Goal: Information Seeking & Learning: Learn about a topic

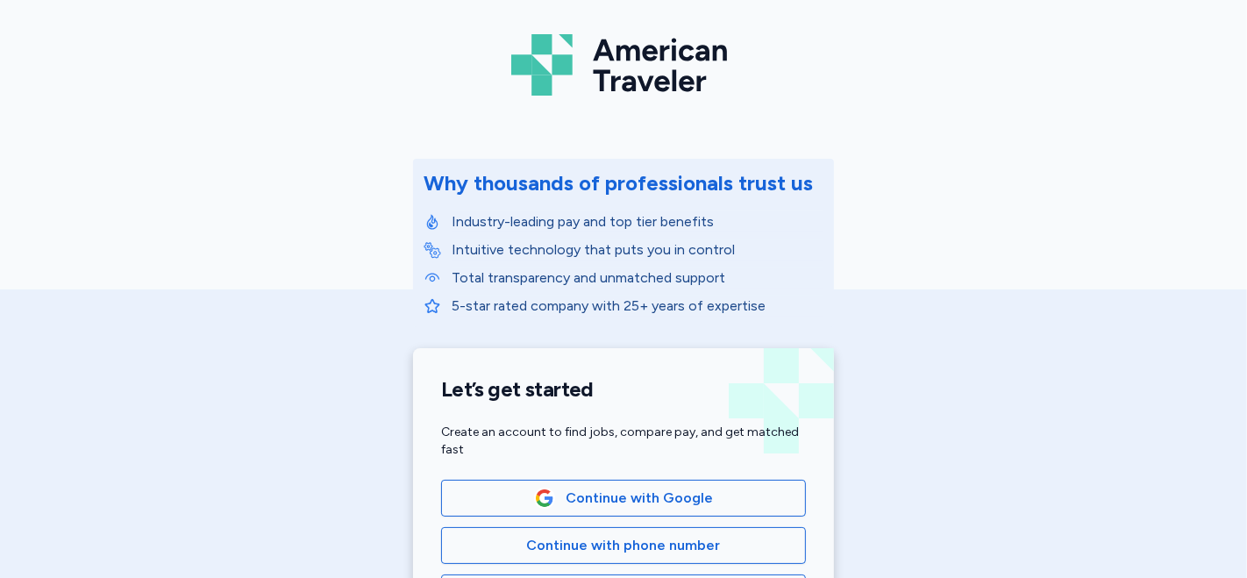
scroll to position [195, 0]
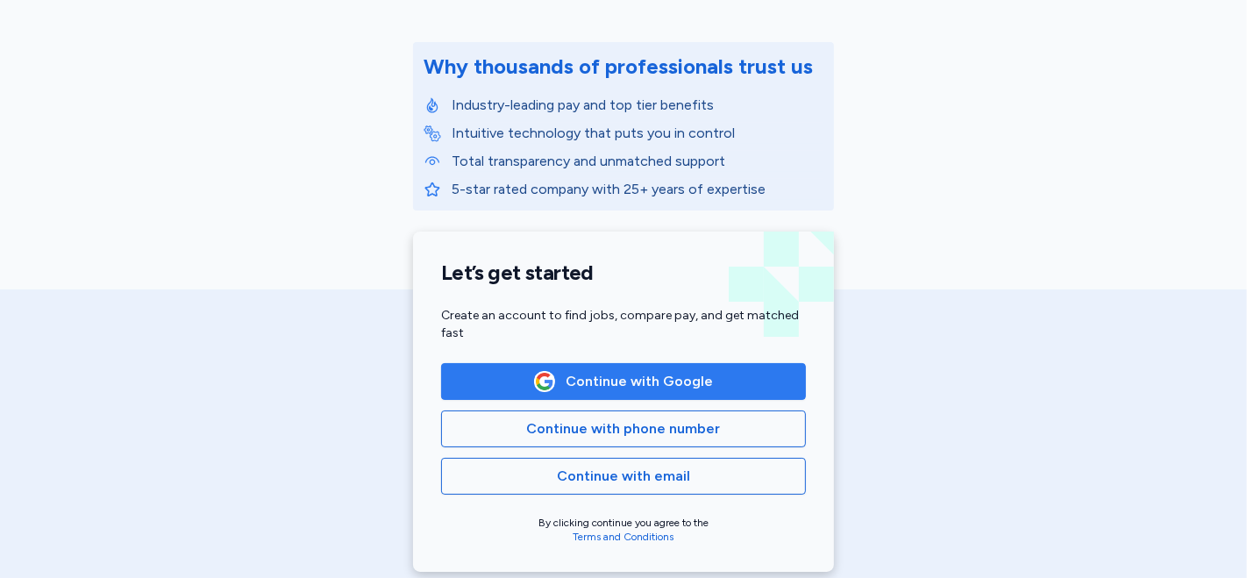
click at [660, 383] on span "Continue with Google" at bounding box center [638, 381] width 147 height 21
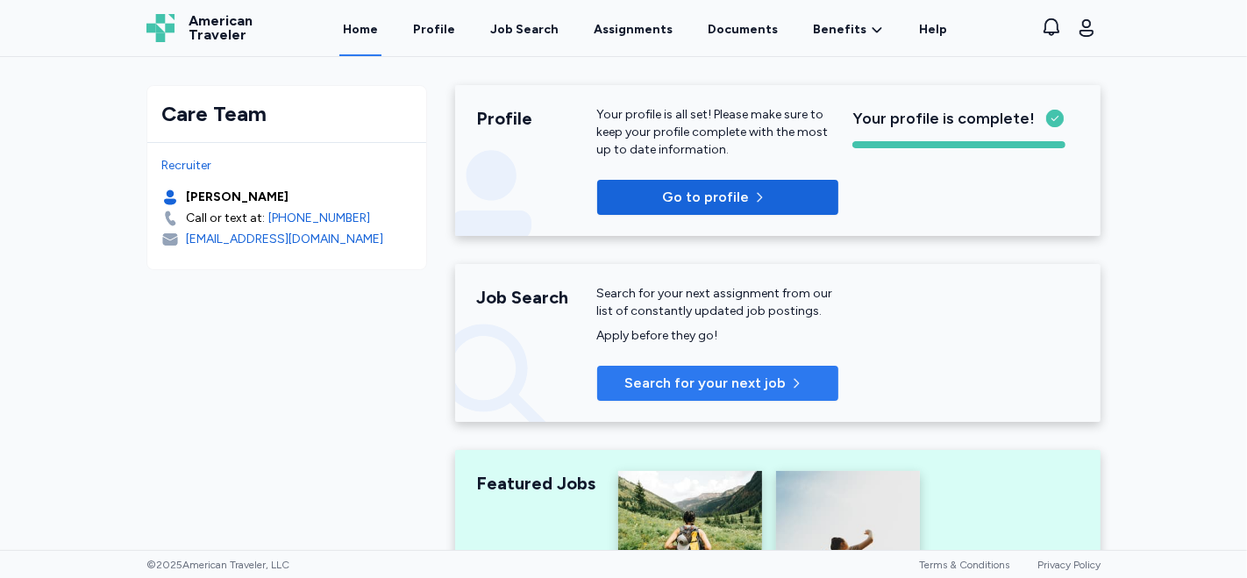
click at [707, 374] on span "Search for your next job" at bounding box center [704, 383] width 161 height 21
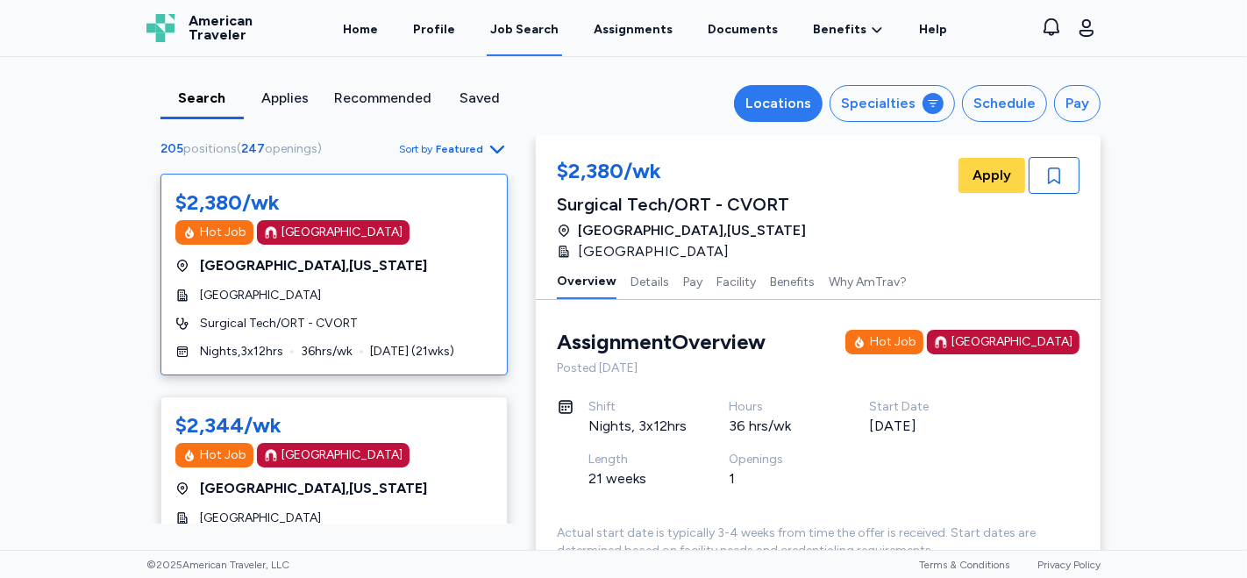
click at [778, 101] on div "Locations" at bounding box center [778, 103] width 66 height 21
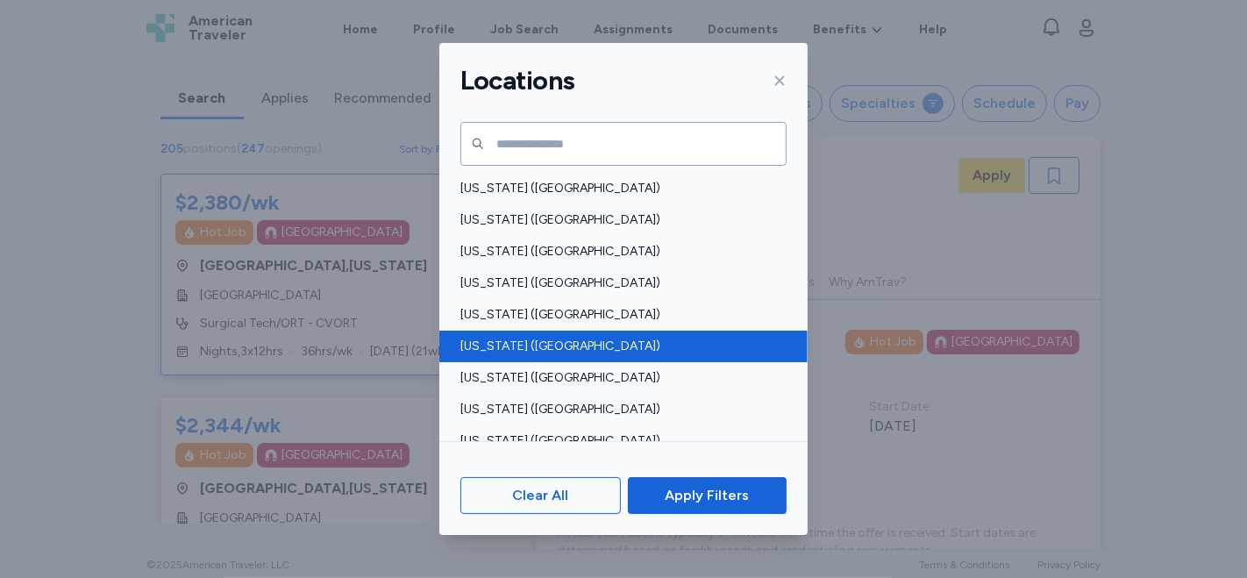
click at [510, 338] on span "[US_STATE] ([GEOGRAPHIC_DATA])" at bounding box center [618, 347] width 316 height 18
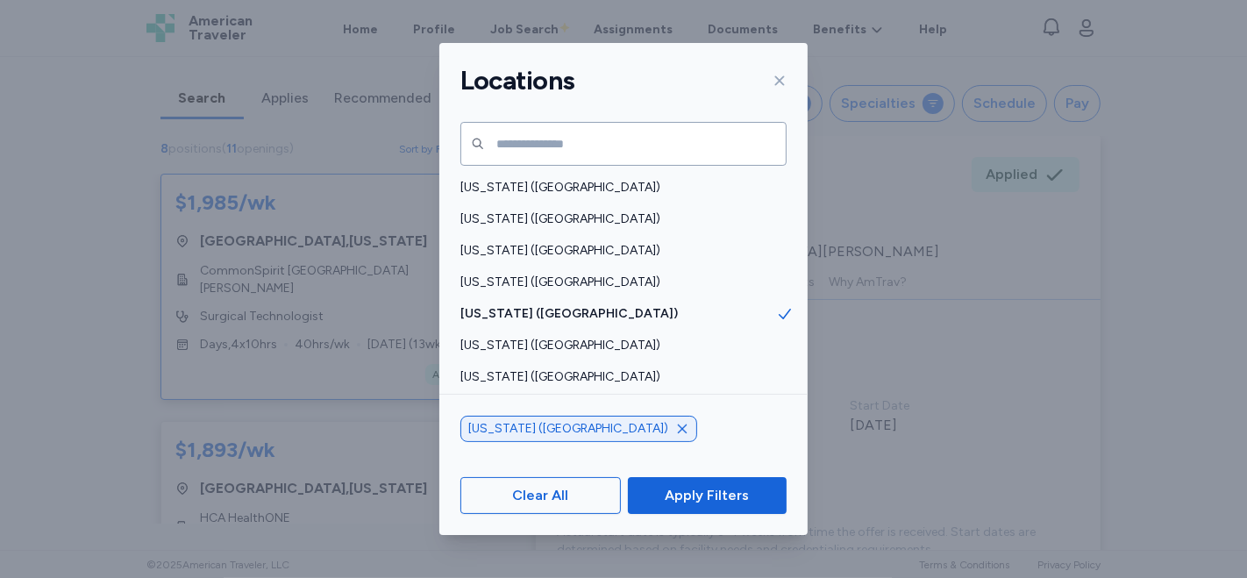
scroll to position [27, 0]
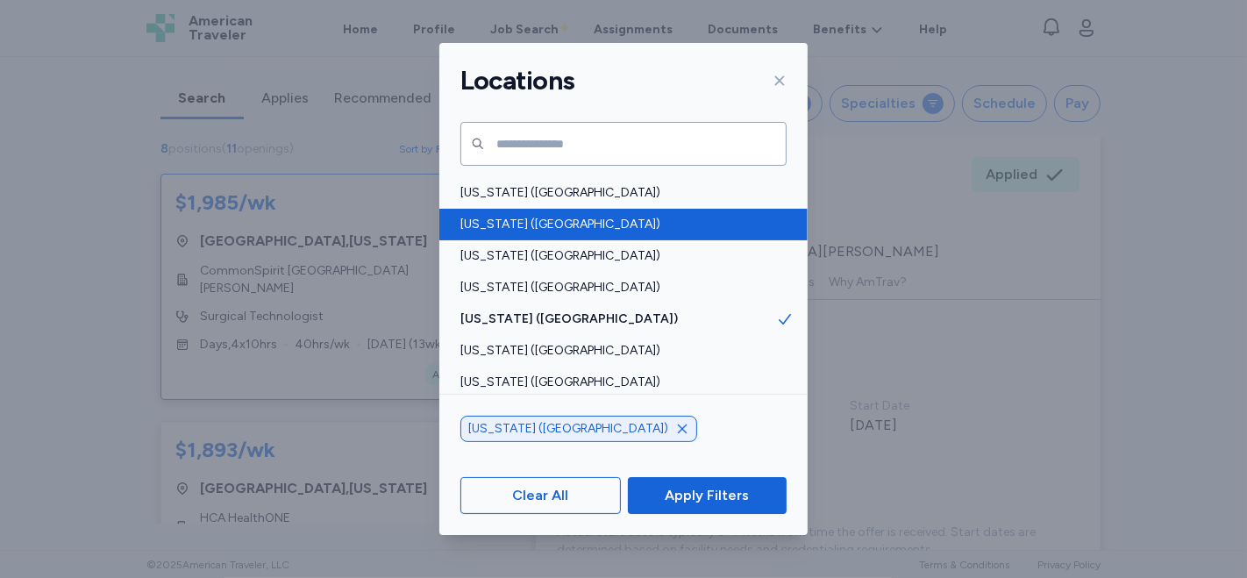
click at [568, 216] on span "[US_STATE] ([GEOGRAPHIC_DATA])" at bounding box center [618, 225] width 316 height 18
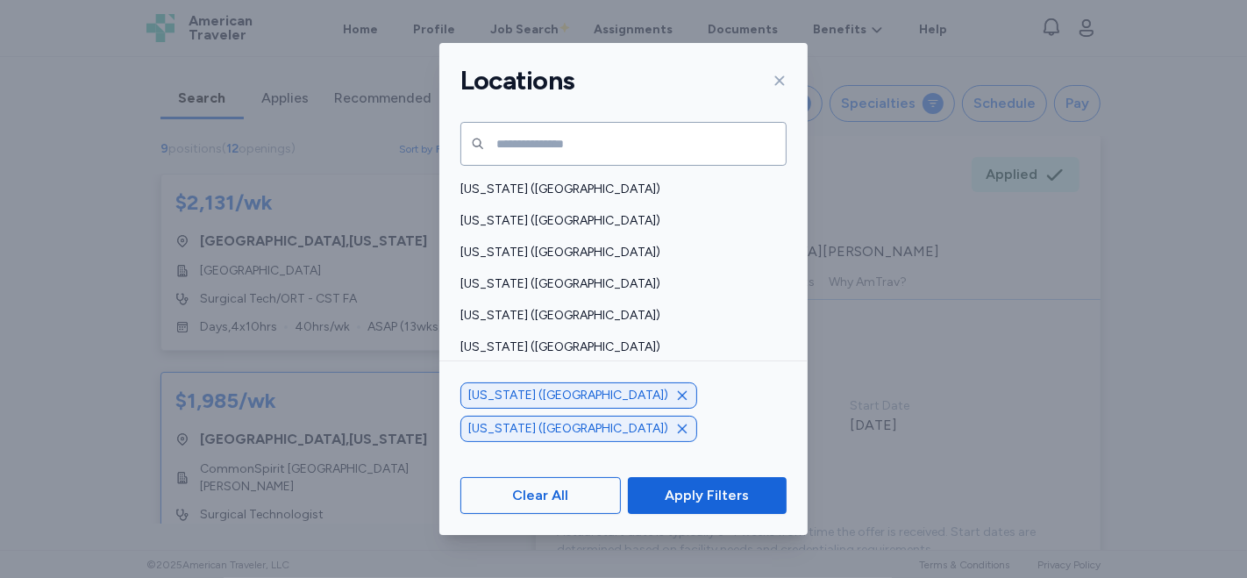
scroll to position [1097, 0]
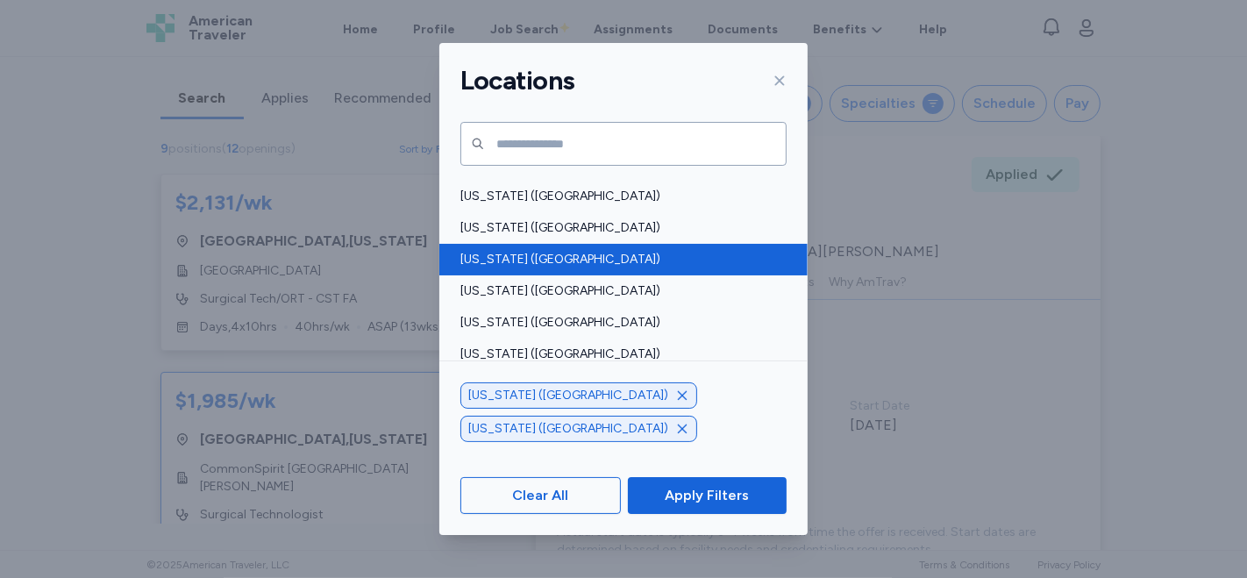
click at [596, 258] on span "[US_STATE] ([GEOGRAPHIC_DATA])" at bounding box center [618, 260] width 316 height 18
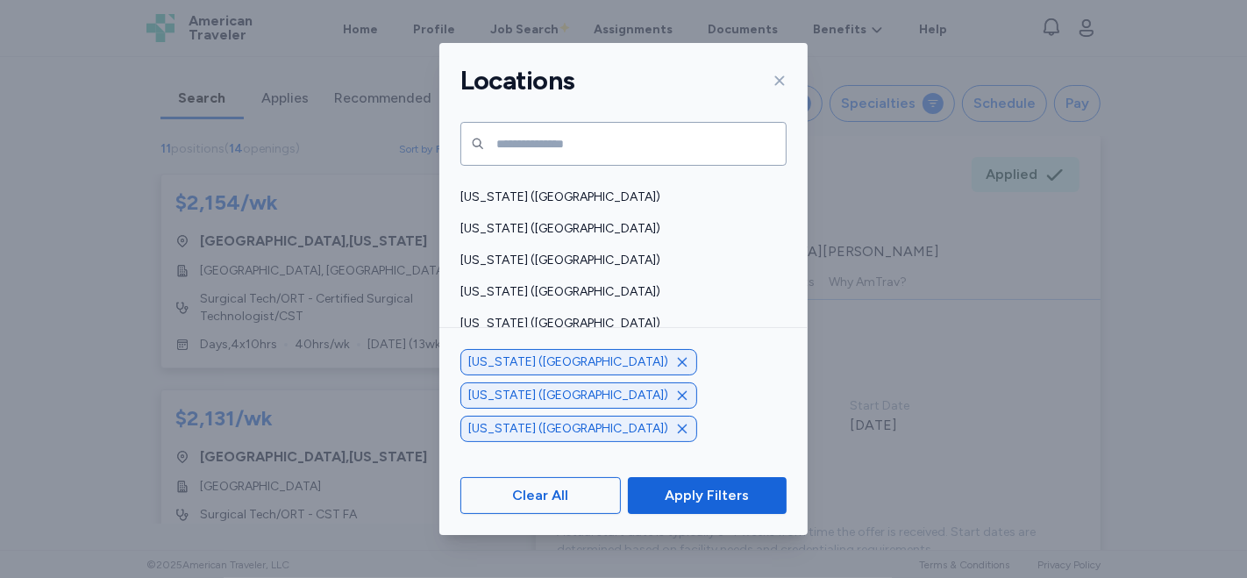
scroll to position [1301, 0]
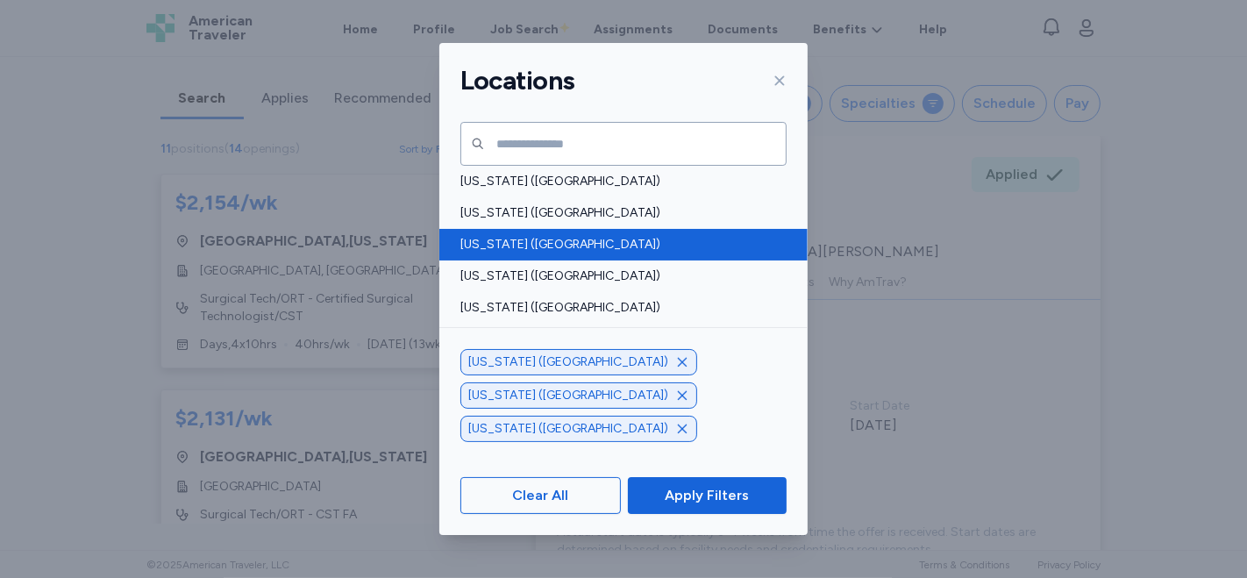
click at [501, 246] on span "[US_STATE] ([GEOGRAPHIC_DATA])" at bounding box center [618, 245] width 316 height 18
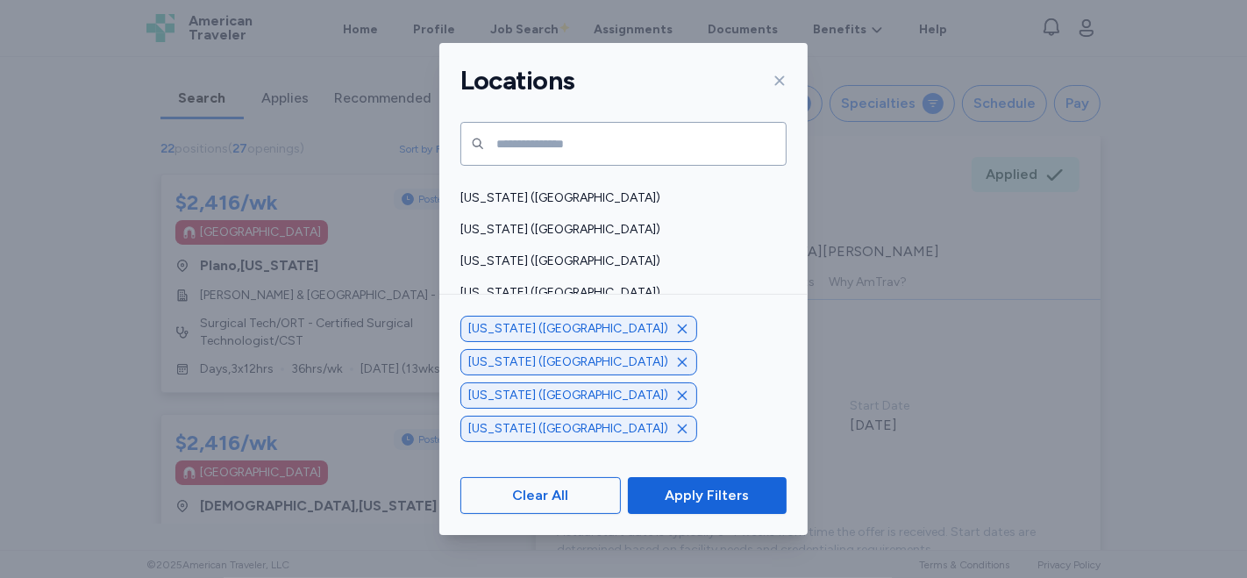
scroll to position [1102, 0]
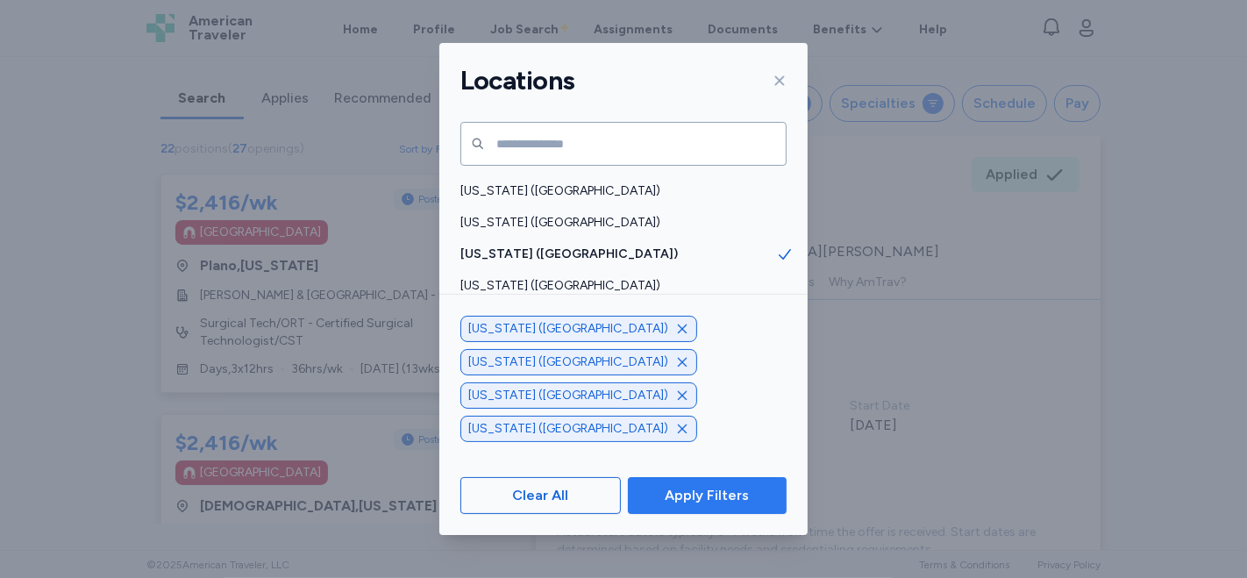
click at [681, 487] on span "Apply Filters" at bounding box center [707, 495] width 84 height 21
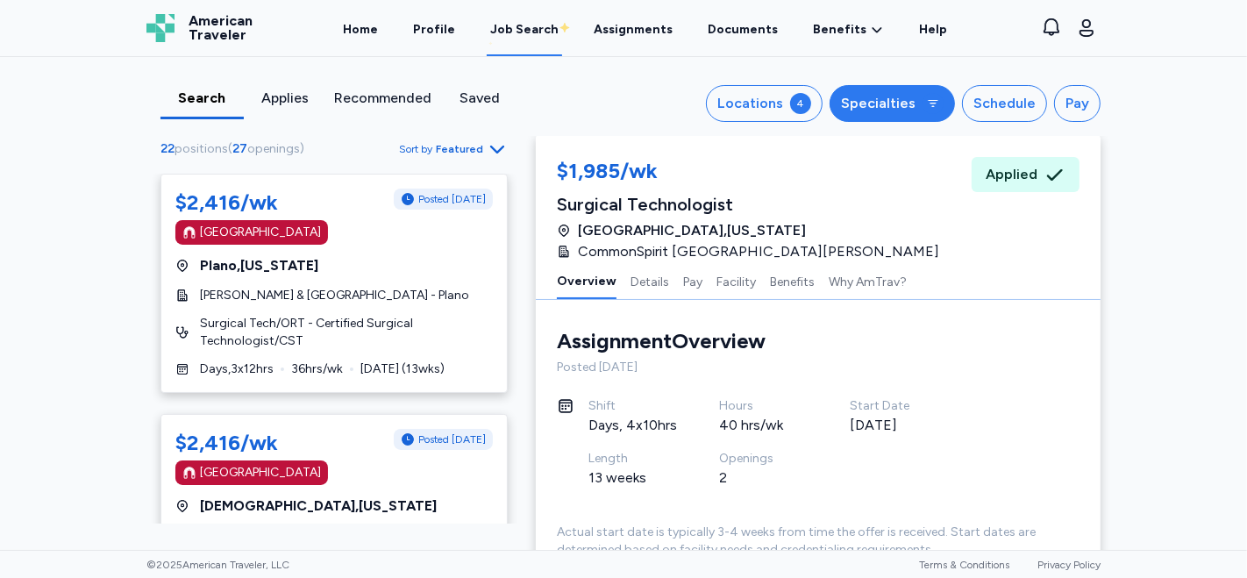
click at [932, 105] on icon at bounding box center [933, 103] width 14 height 14
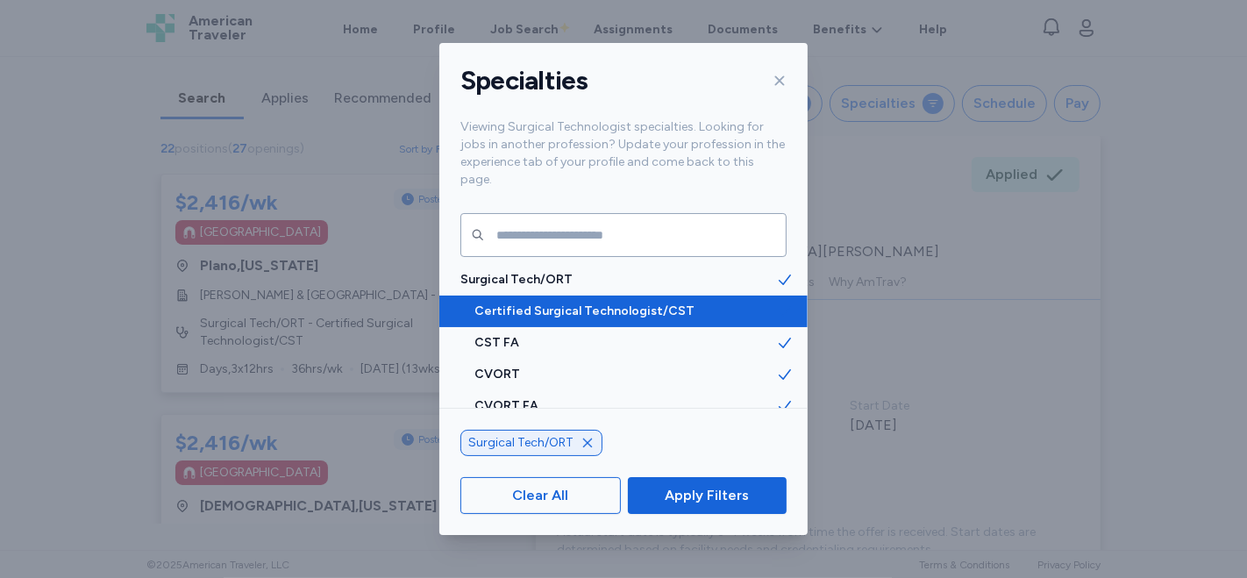
click at [649, 302] on span "Certified Surgical Technologist/CST" at bounding box center [625, 311] width 302 height 18
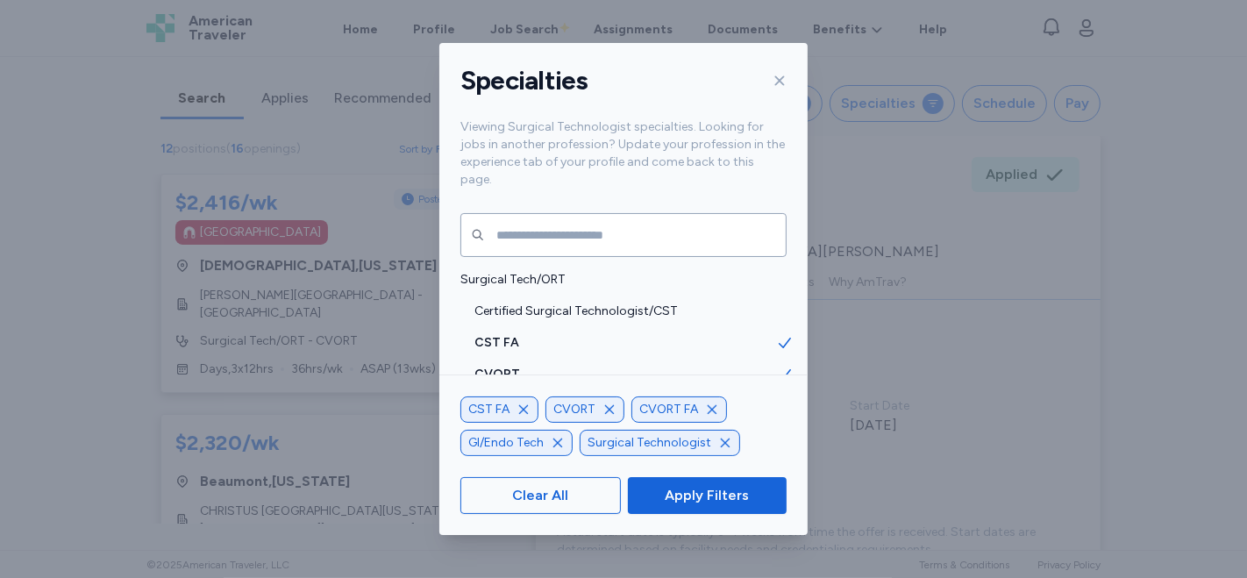
click at [715, 404] on icon "button" at bounding box center [712, 409] width 14 height 14
click at [611, 414] on icon "button" at bounding box center [609, 409] width 14 height 14
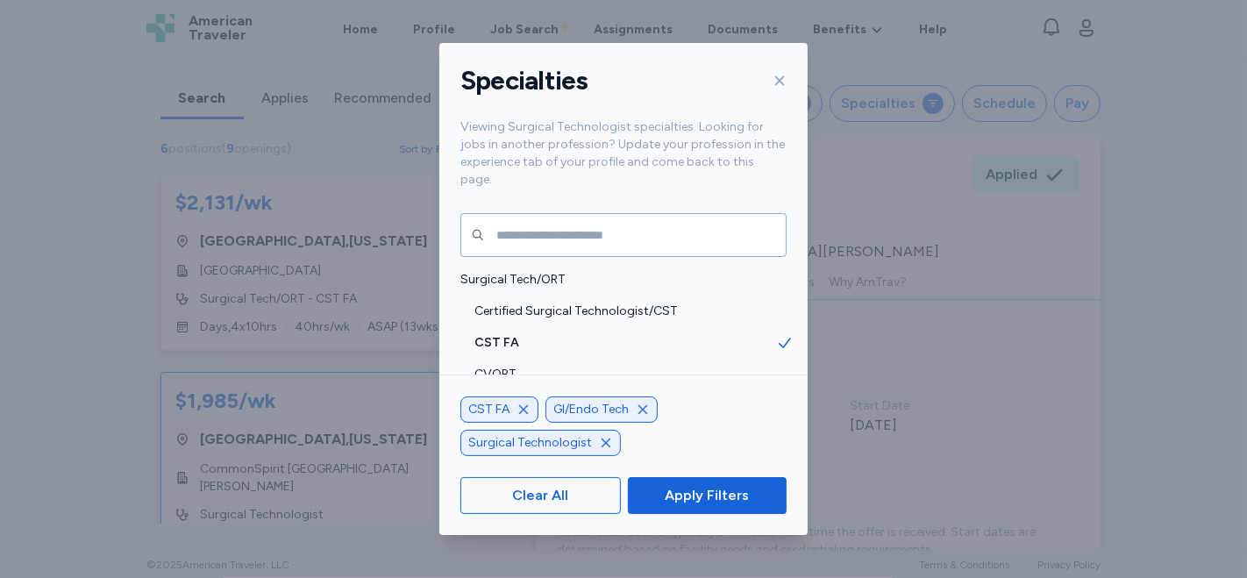
click at [526, 402] on div "CST FA" at bounding box center [499, 409] width 78 height 26
click at [528, 404] on icon "button" at bounding box center [523, 409] width 14 height 14
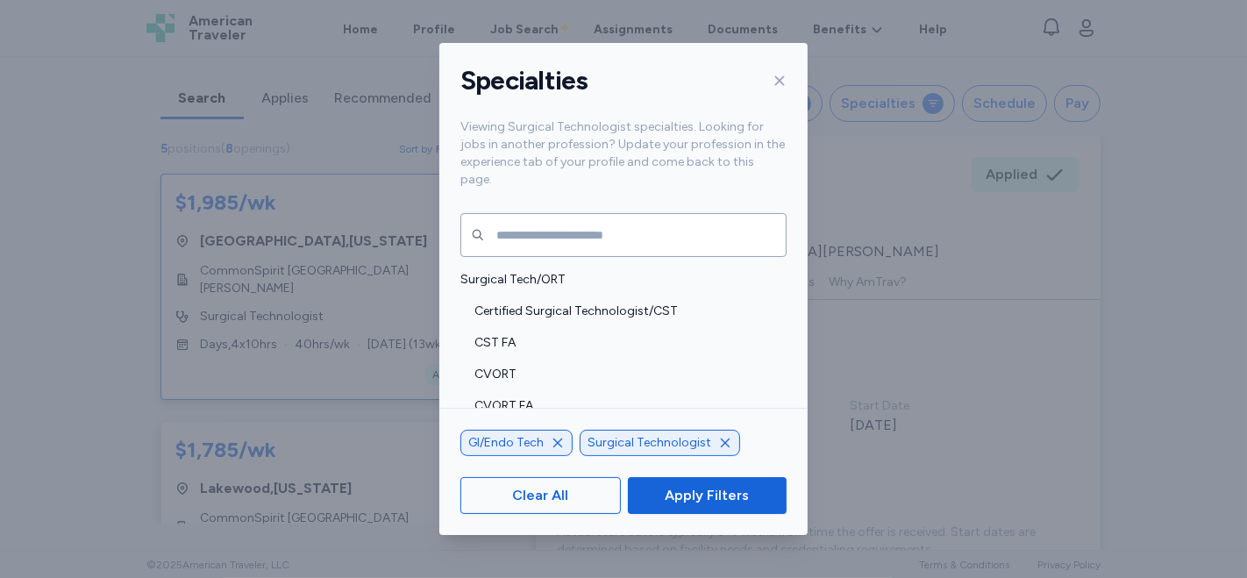
click at [558, 442] on icon "button" at bounding box center [558, 443] width 14 height 14
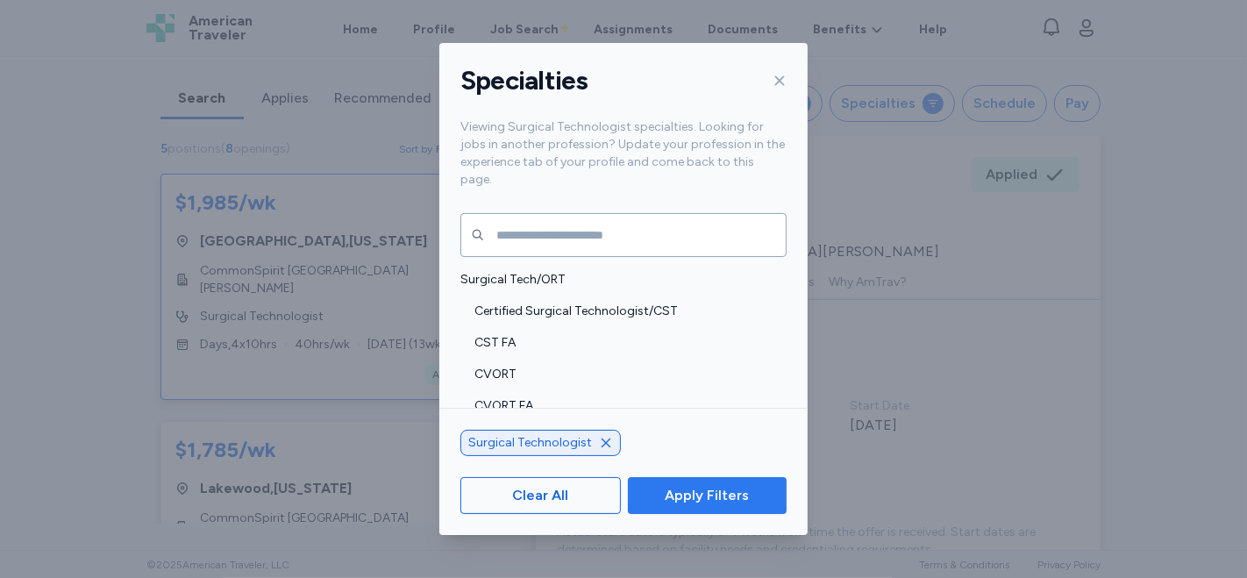
click at [686, 497] on span "Apply Filters" at bounding box center [707, 495] width 84 height 21
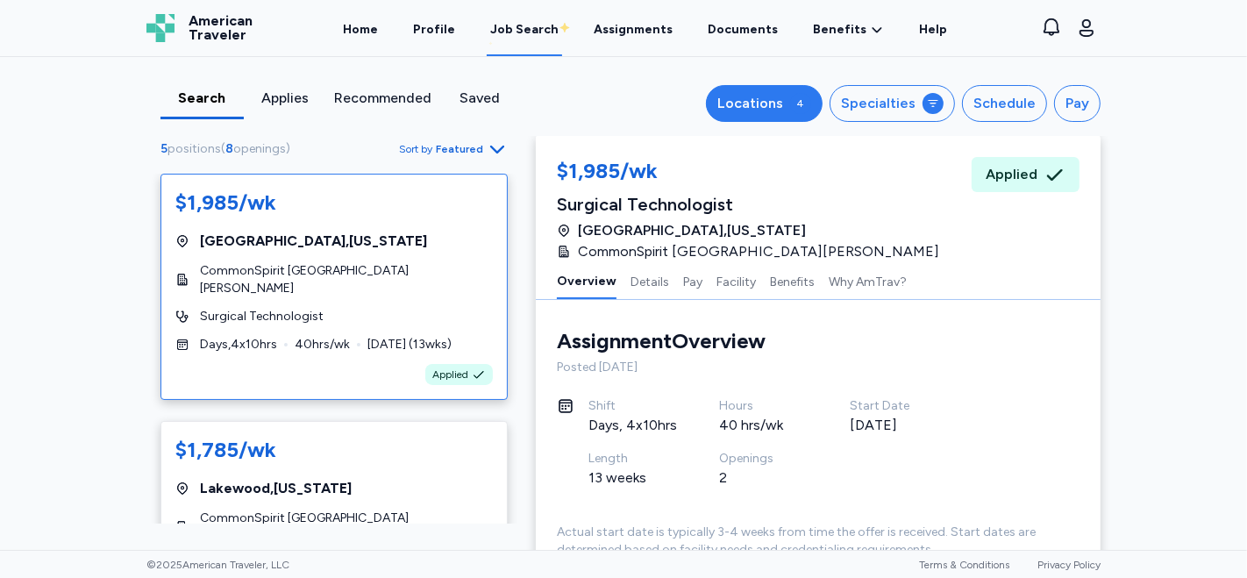
click at [795, 106] on div "4" at bounding box center [800, 103] width 21 height 21
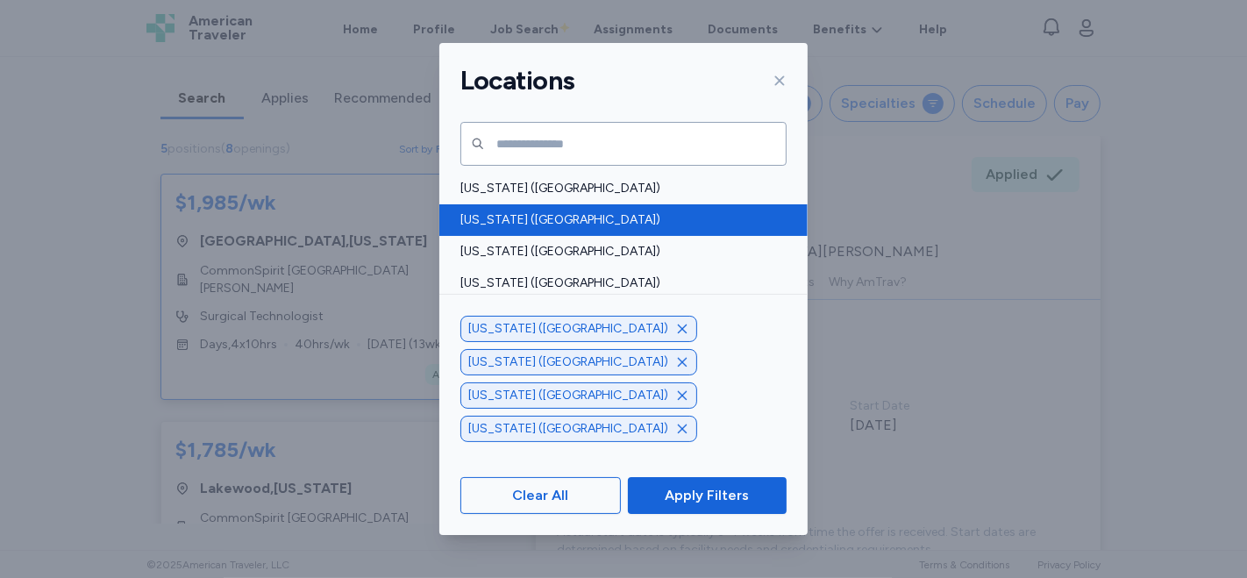
scroll to position [292, 0]
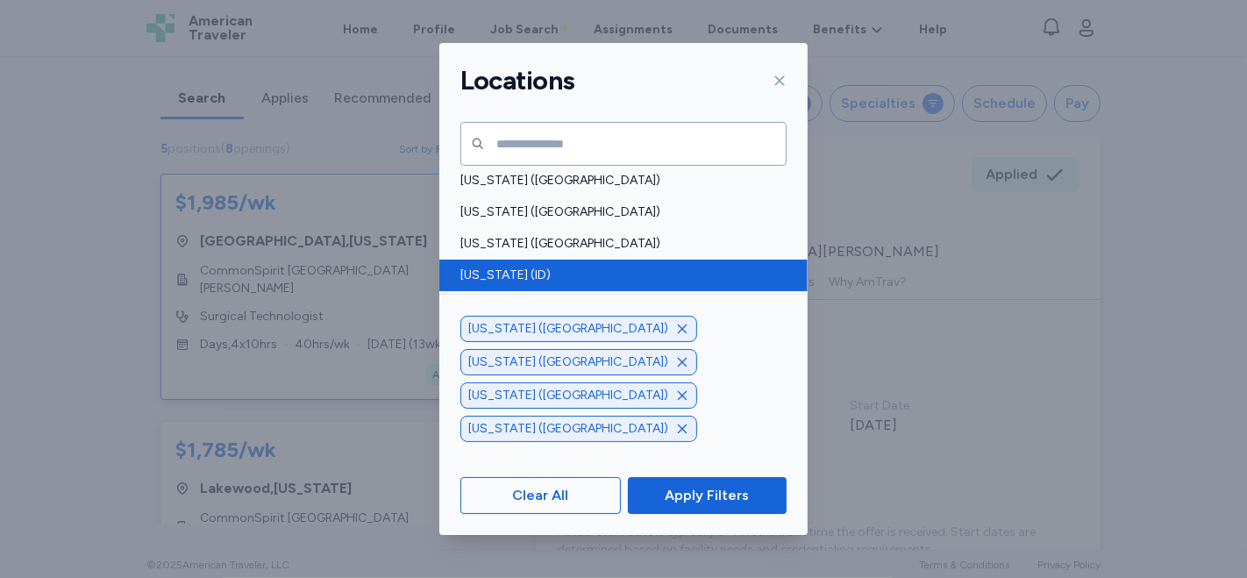
click at [714, 261] on div "[US_STATE] (ID)" at bounding box center [623, 275] width 368 height 32
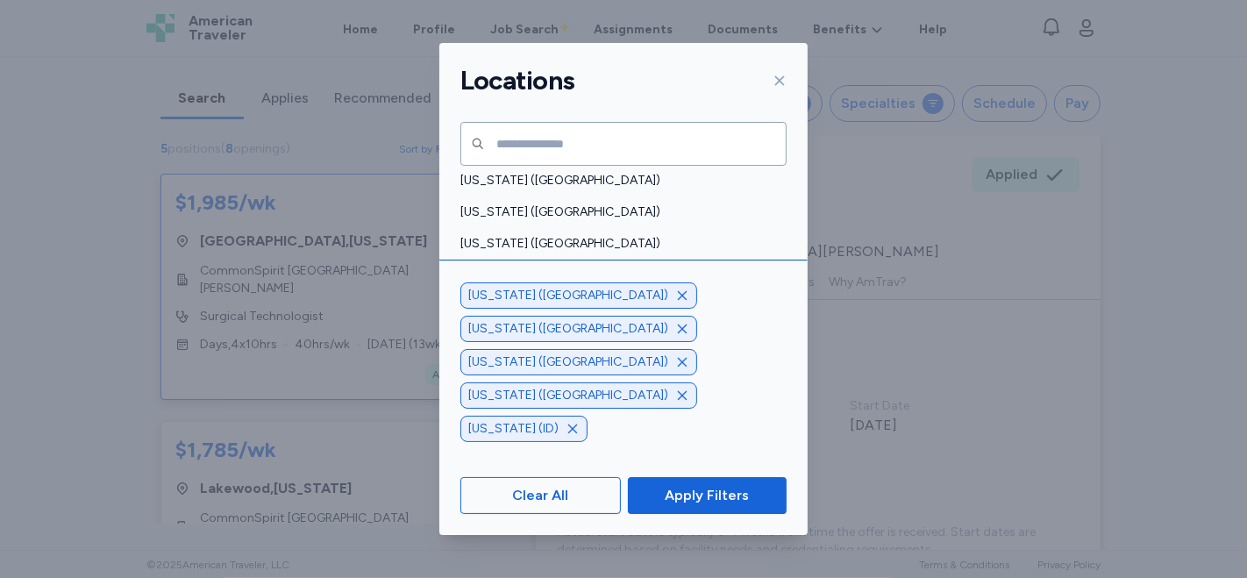
click at [693, 267] on span "[US_STATE] (ID)" at bounding box center [618, 276] width 316 height 18
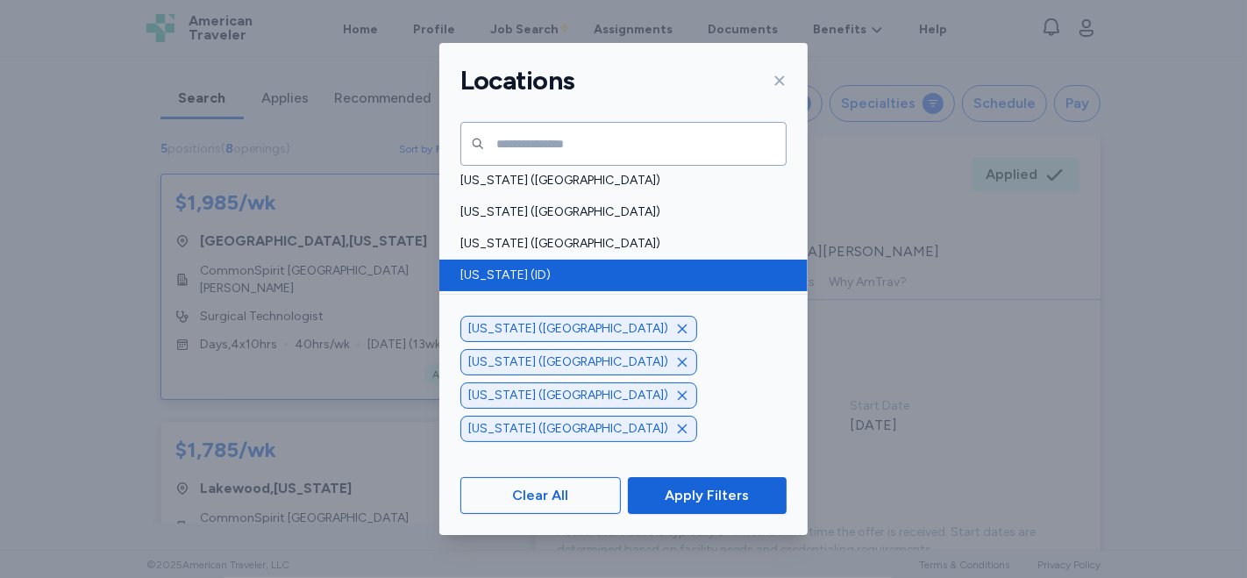
click at [506, 267] on span "[US_STATE] (ID)" at bounding box center [618, 276] width 316 height 18
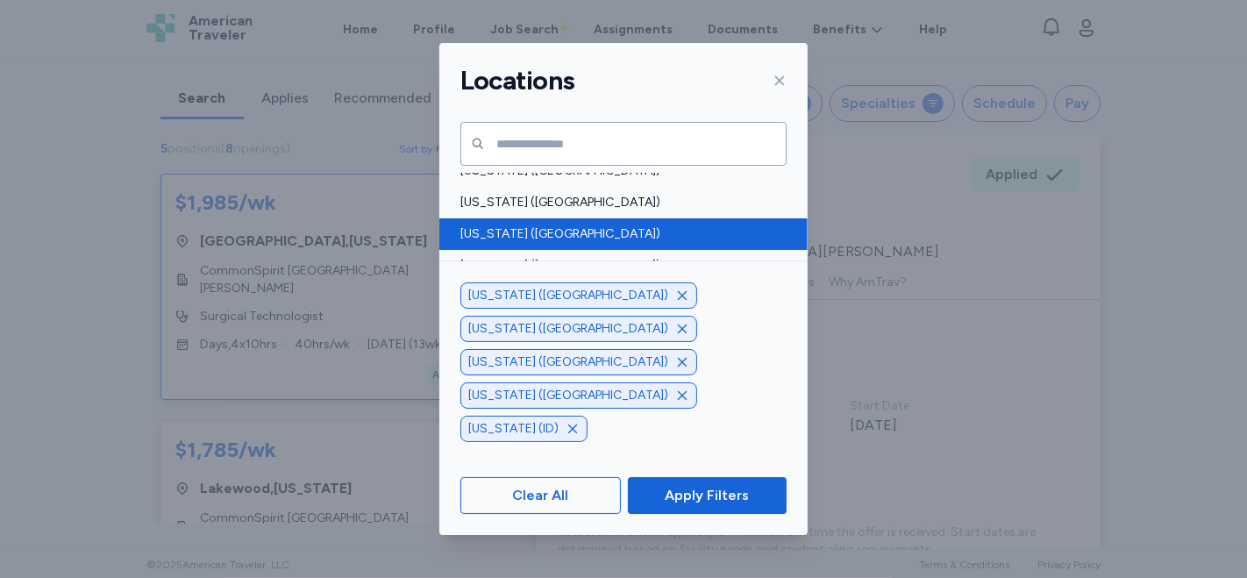
scroll to position [1071, 0]
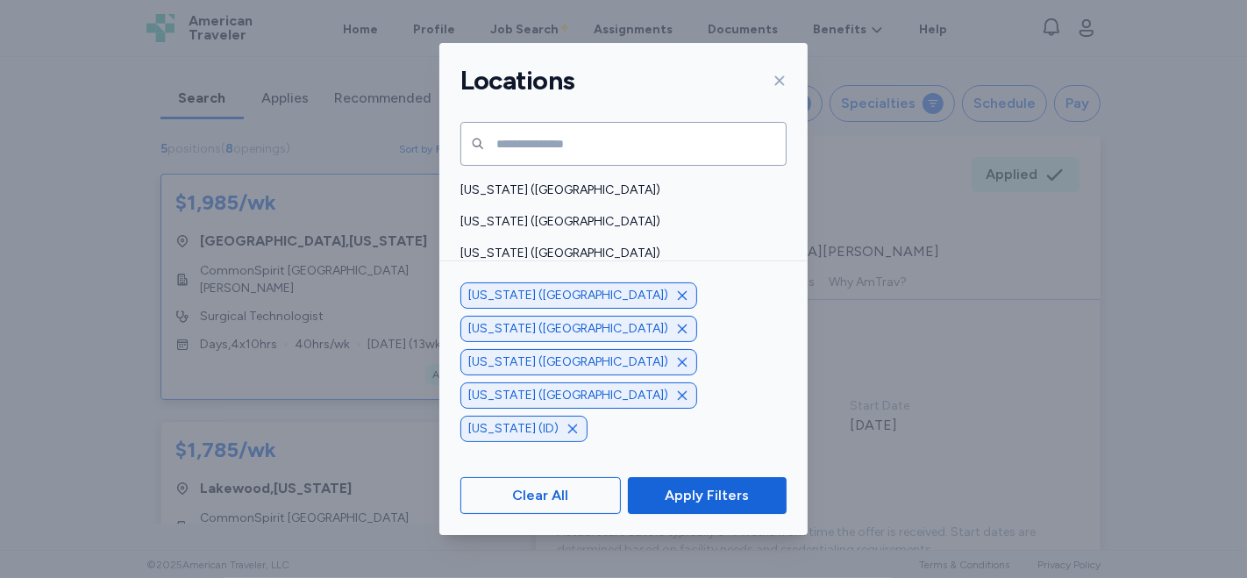
click at [754, 485] on span "Apply Filters" at bounding box center [707, 495] width 131 height 21
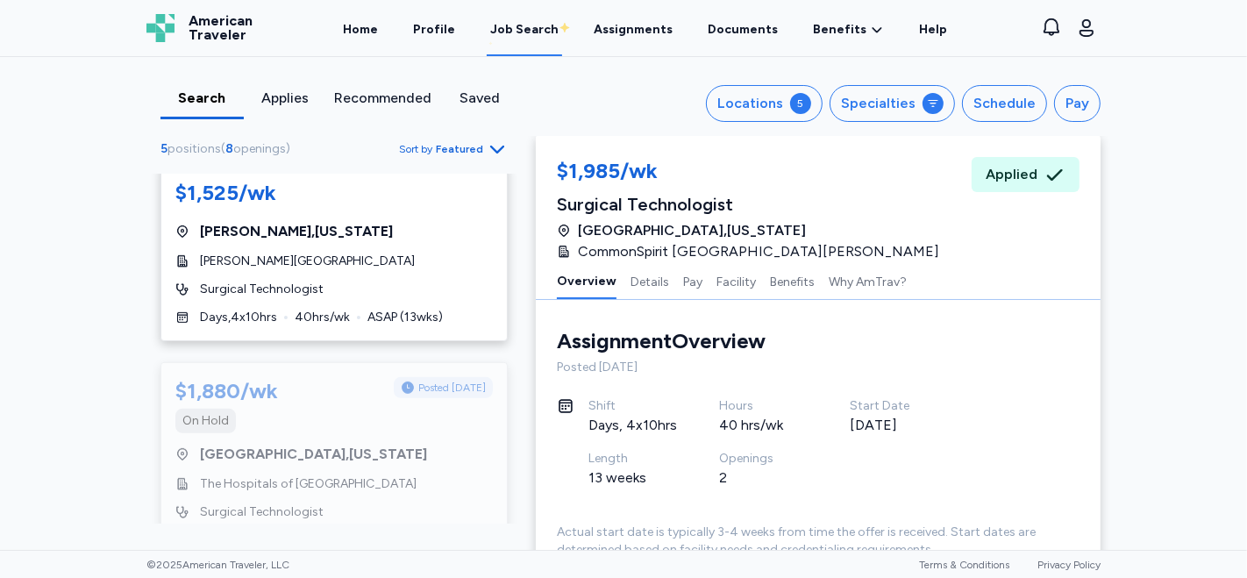
scroll to position [711, 0]
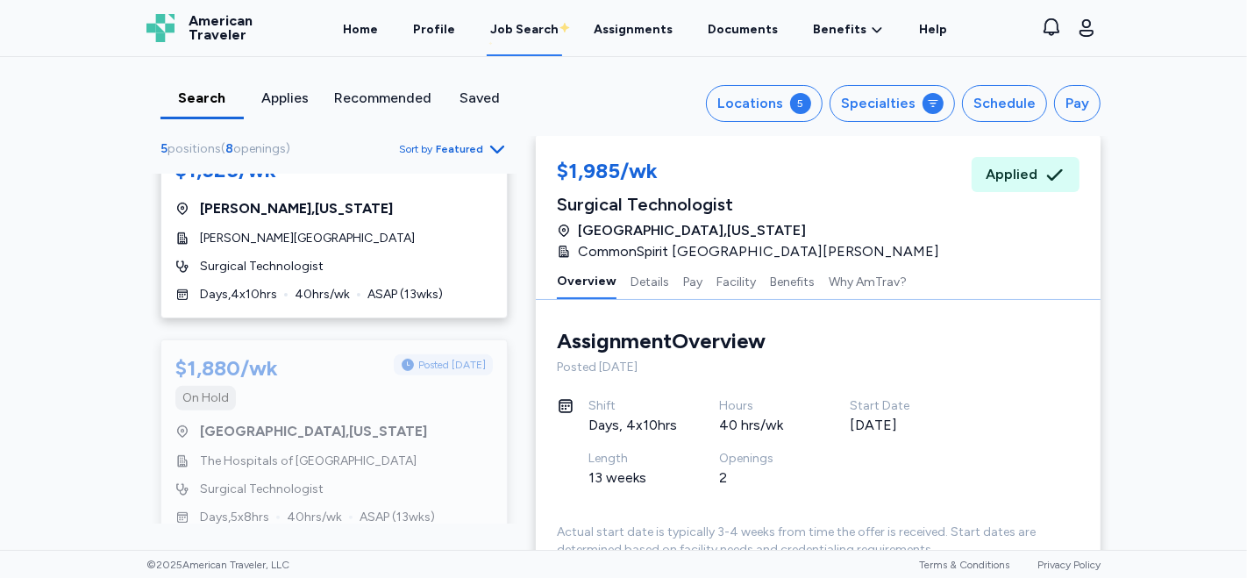
drag, startPoint x: 483, startPoint y: 444, endPoint x: 487, endPoint y: 414, distance: 30.1
click at [487, 410] on div "$1,985/wk [GEOGRAPHIC_DATA] , [US_STATE] CommonSpirit [GEOGRAPHIC_DATA][PERSON_…" at bounding box center [333, 349] width 375 height 350
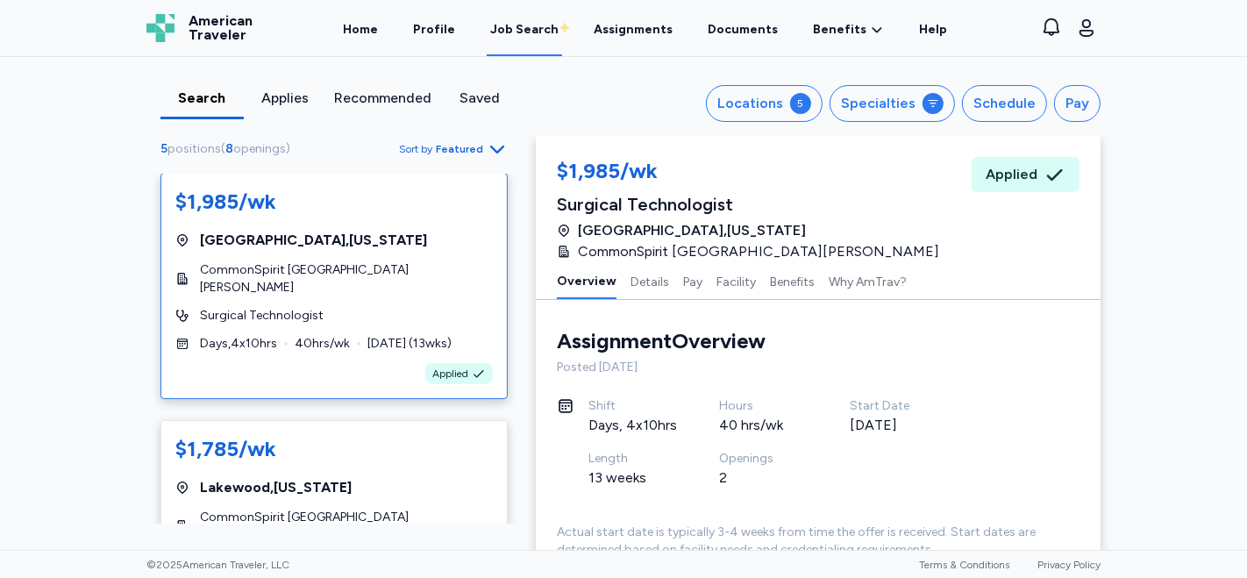
scroll to position [0, 0]
